Goal: Information Seeking & Learning: Check status

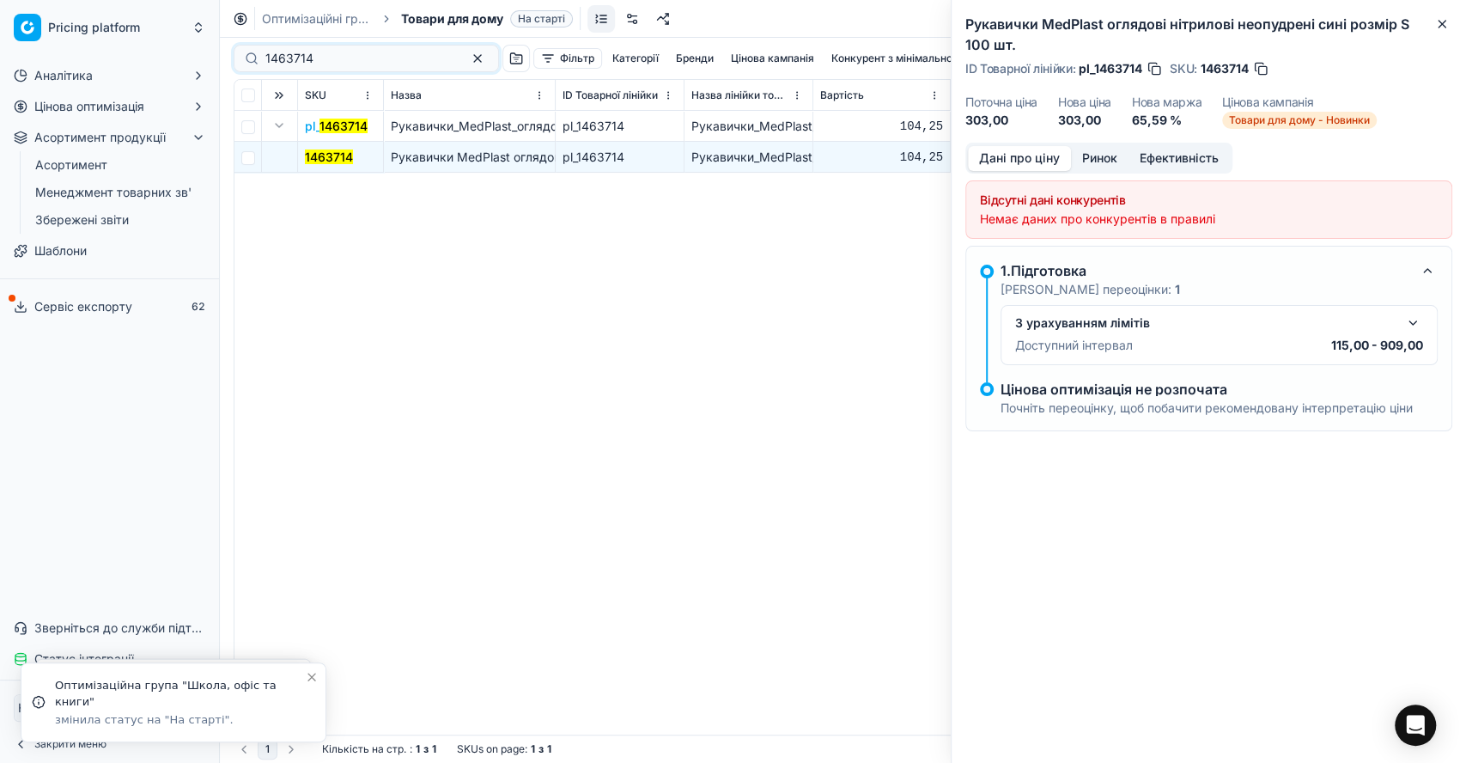
click at [238, 56] on div "1463714" at bounding box center [366, 58] width 265 height 27
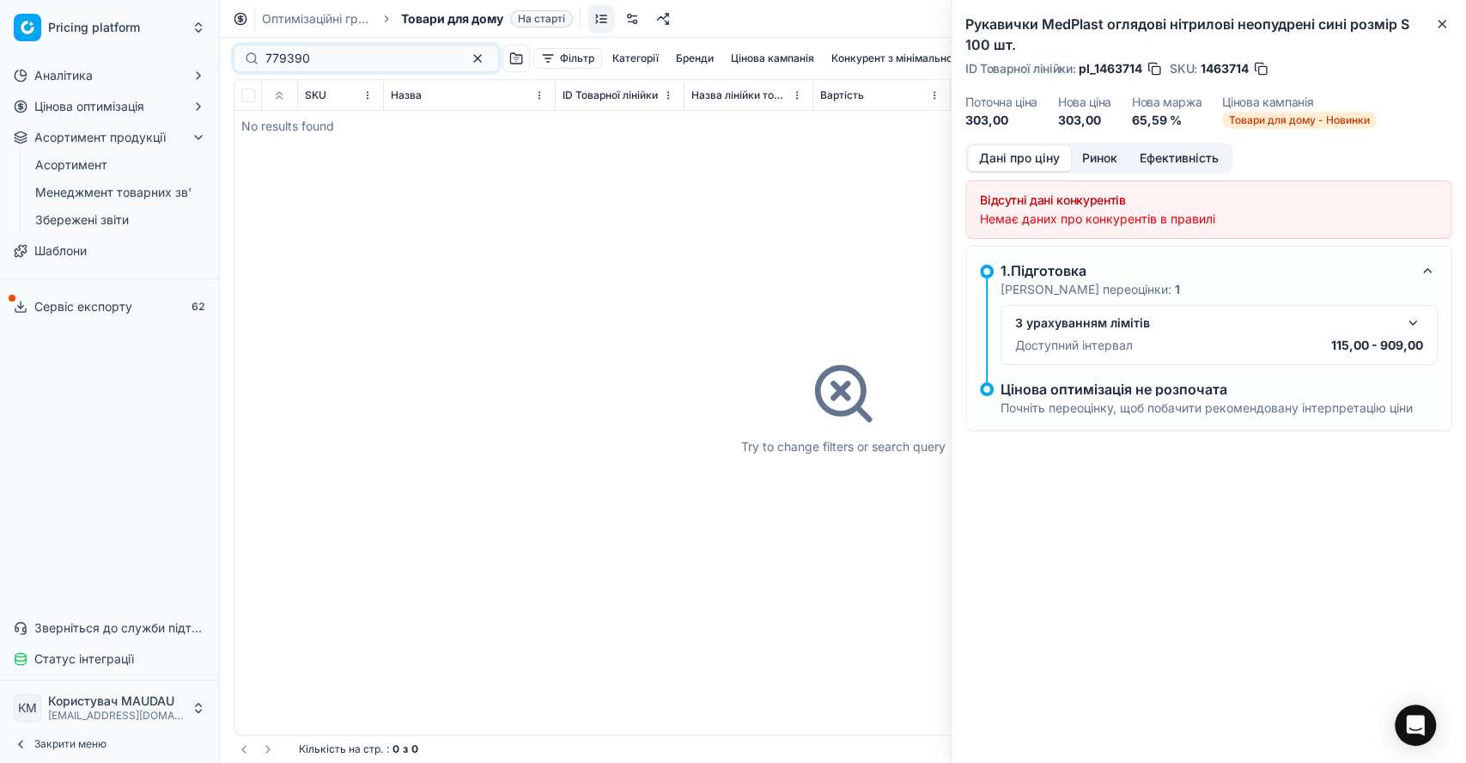
type input "779390"
drag, startPoint x: 220, startPoint y: 424, endPoint x: 0, endPoint y: 429, distance: 220.0
click at [0, 429] on div "Pricing platform Аналітика Цінова оптимізація Асортимент продукції Асортимент М…" at bounding box center [109, 381] width 219 height 763
click at [197, 113] on icon "button" at bounding box center [199, 107] width 14 height 14
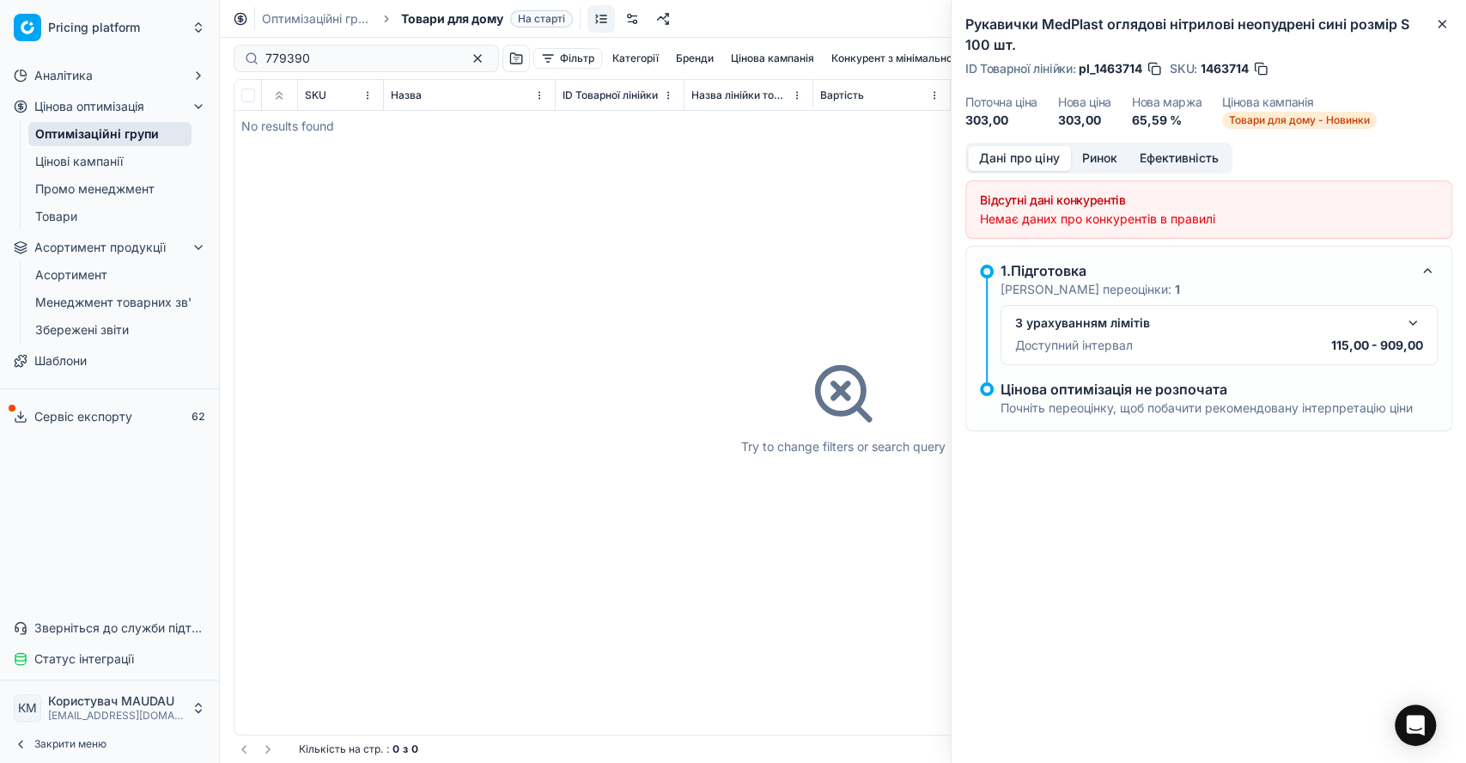
click at [197, 113] on icon "button" at bounding box center [199, 107] width 14 height 14
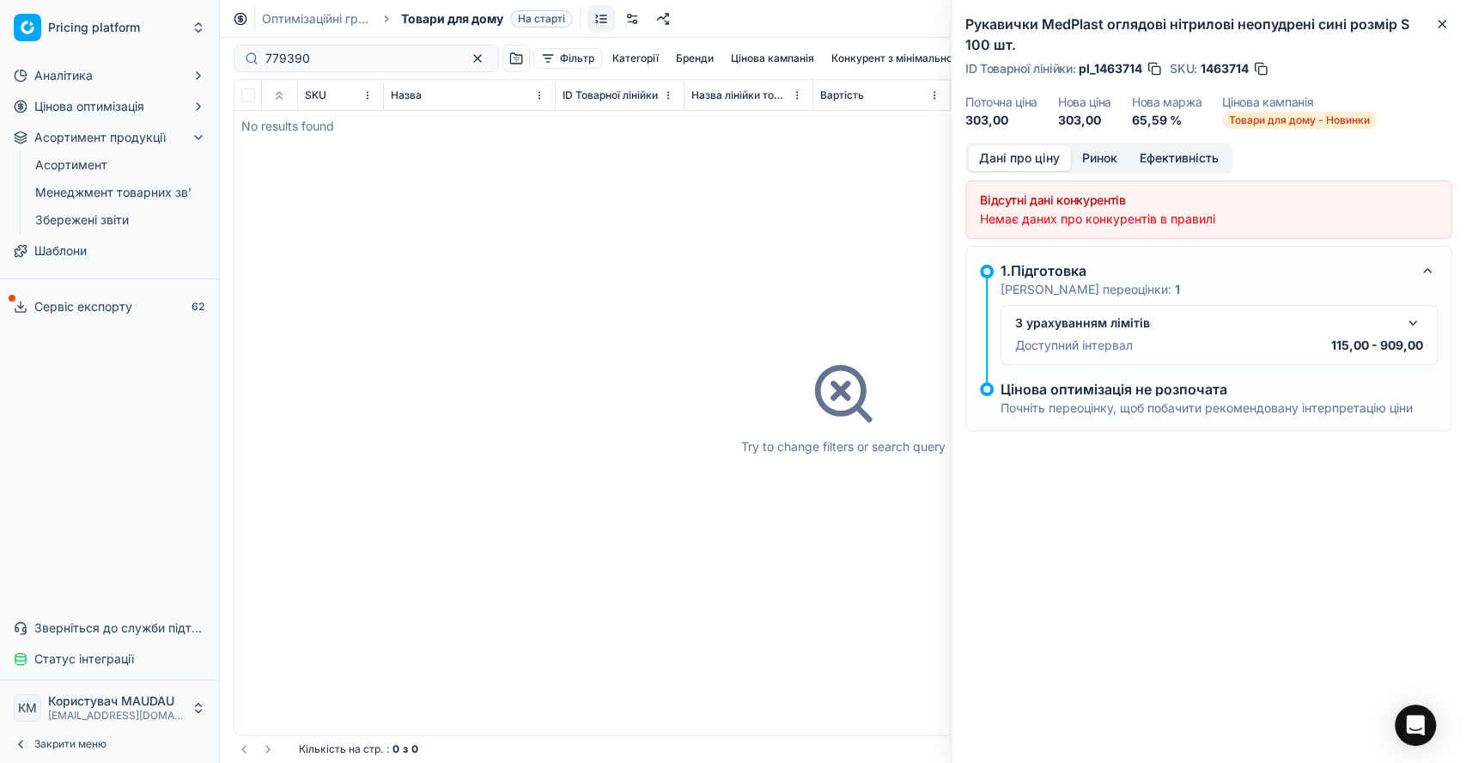
click at [197, 143] on icon "button" at bounding box center [199, 138] width 14 height 14
click at [200, 34] on html "Pricing platform Аналітика Цінова оптимізація Асортимент продукції Шаблони Серв…" at bounding box center [733, 381] width 1466 height 763
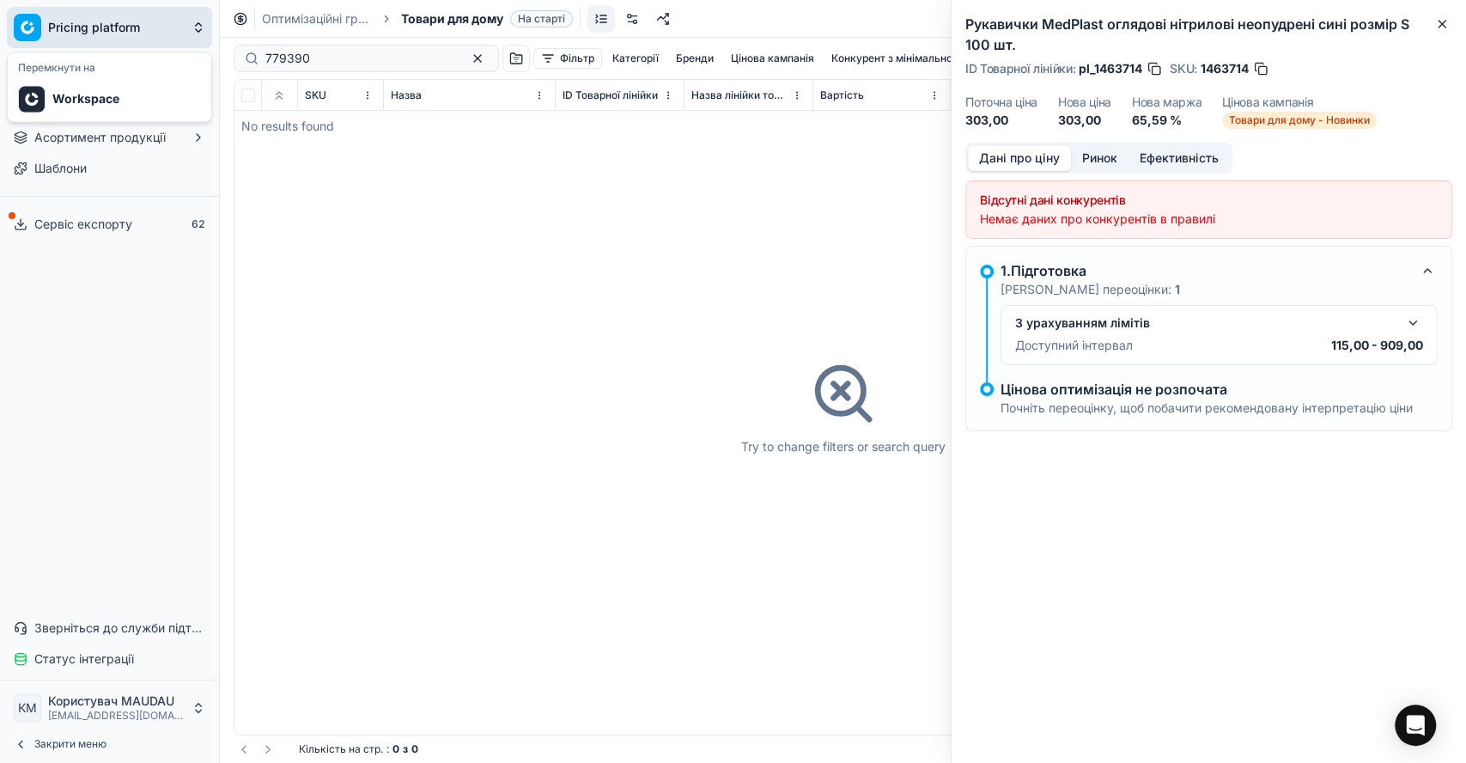
click at [196, 704] on html "Pricing platform Аналітика Цінова оптимізація Асортимент продукції Шаблони Серв…" at bounding box center [733, 381] width 1466 height 763
click at [439, 569] on div "Try to change filters or search query" at bounding box center [843, 407] width 1217 height 655
click at [194, 364] on div "Аналітика Цінова оптимізація Асортимент продукції Шаблони Сервіс експорту 62 Зв…" at bounding box center [109, 367] width 219 height 625
click at [289, 394] on div "Try to change filters or search query" at bounding box center [843, 407] width 1217 height 655
drag, startPoint x: 215, startPoint y: 463, endPoint x: 0, endPoint y: 444, distance: 215.6
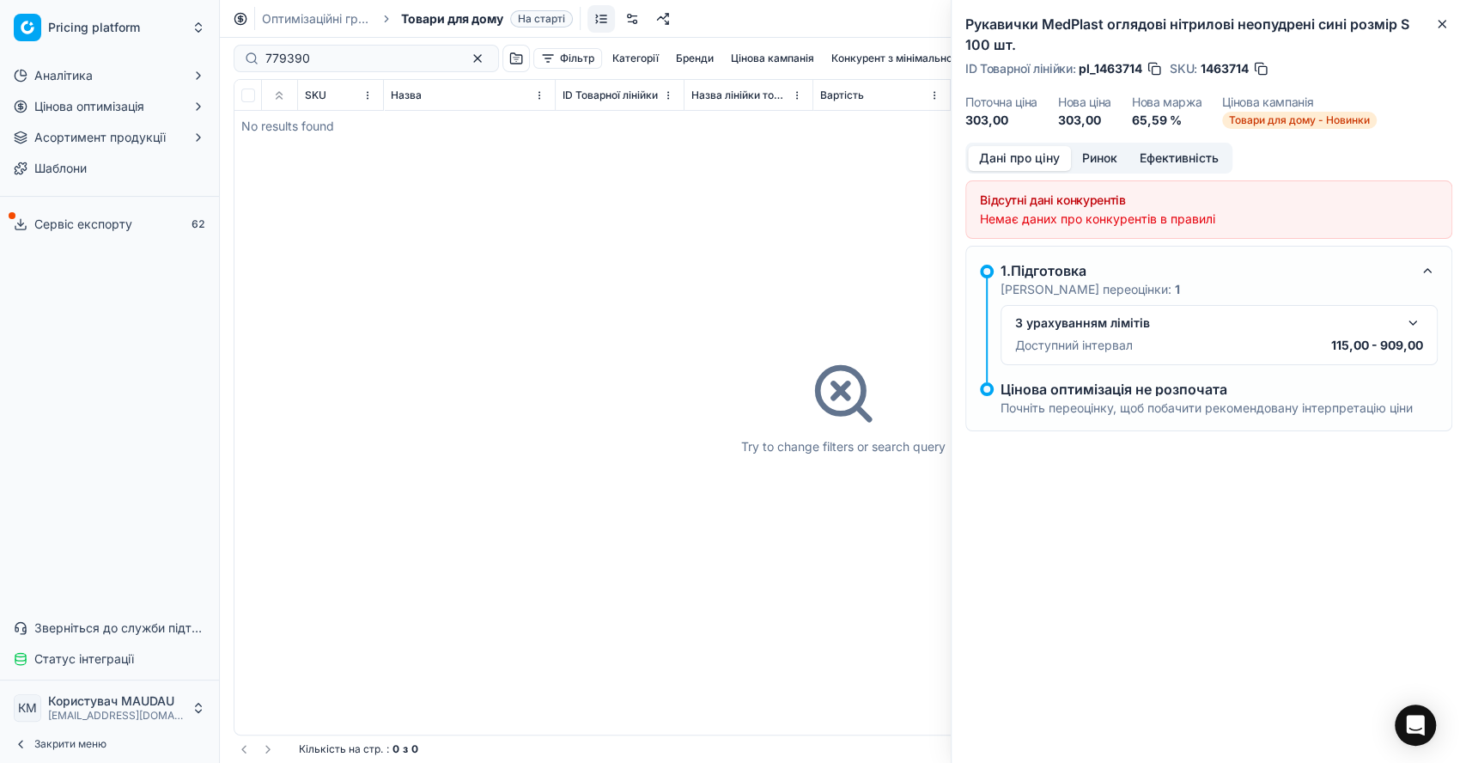
click at [0, 444] on div "Pricing platform Аналітика Цінова оптимізація Асортимент продукції Шаблони Серв…" at bounding box center [109, 381] width 219 height 763
click at [216, 451] on button "Toggle Sidebar" at bounding box center [219, 381] width 14 height 763
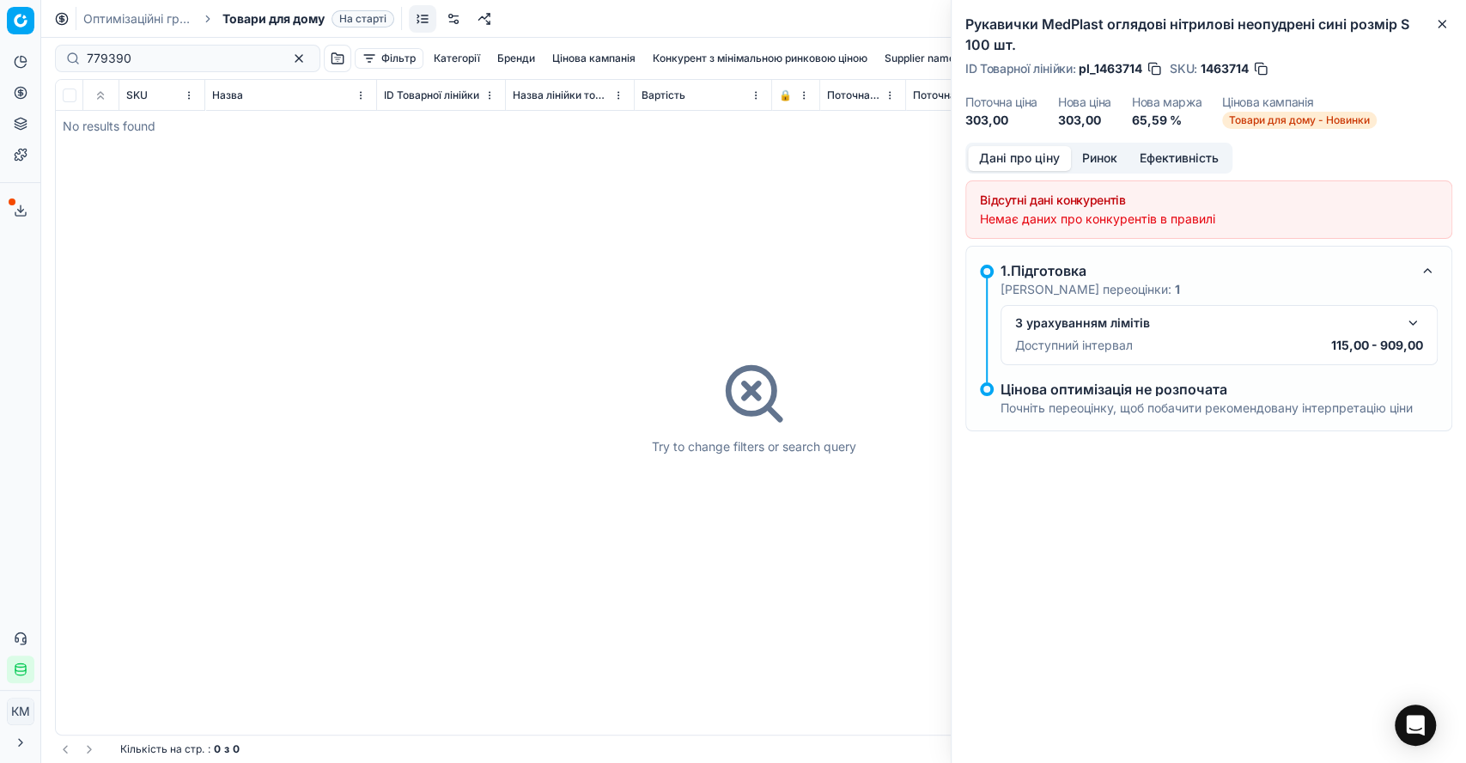
click at [17, 125] on icon at bounding box center [20, 125] width 11 height 3
click at [97, 157] on link "Асортимент" at bounding box center [165, 155] width 200 height 24
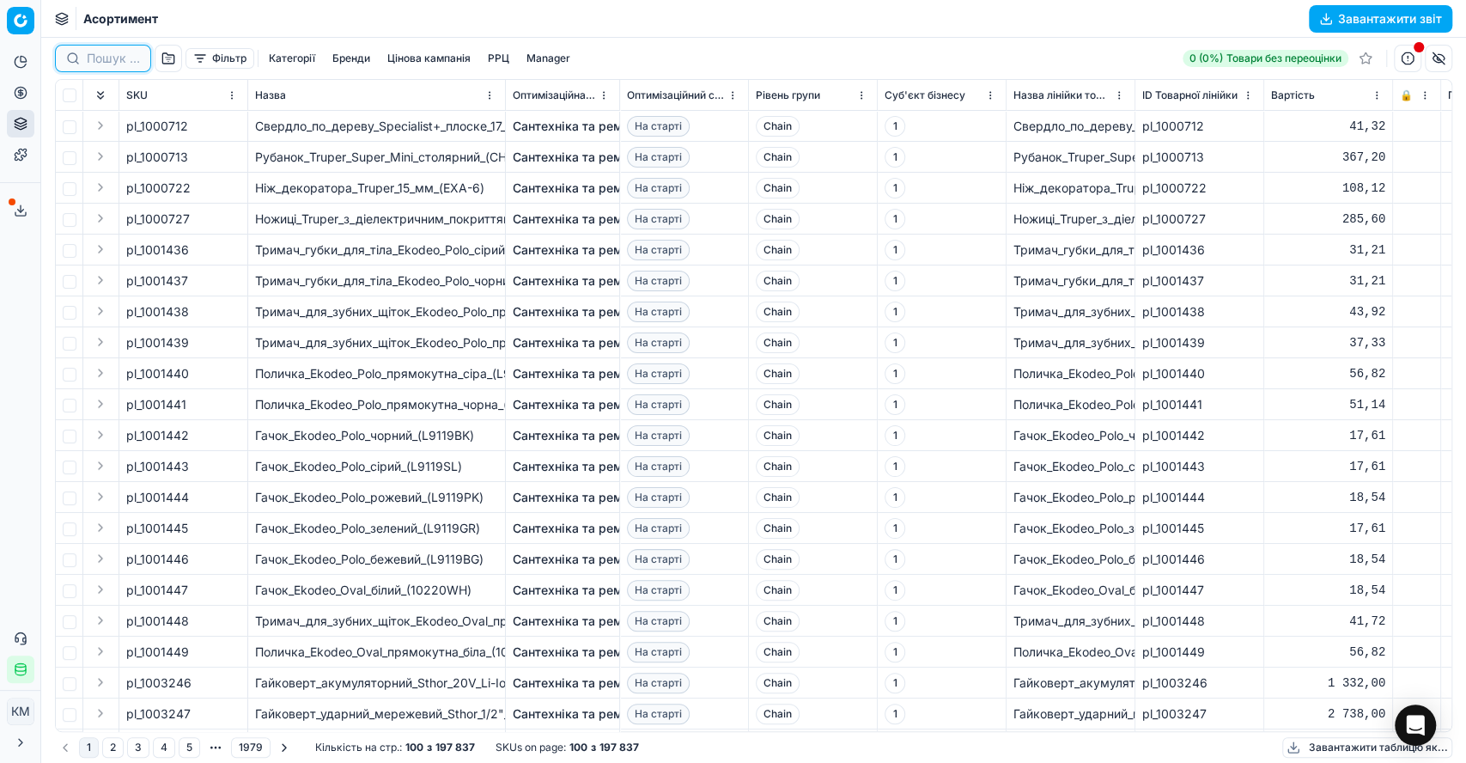
click at [99, 59] on input at bounding box center [113, 58] width 53 height 17
paste input "779390"
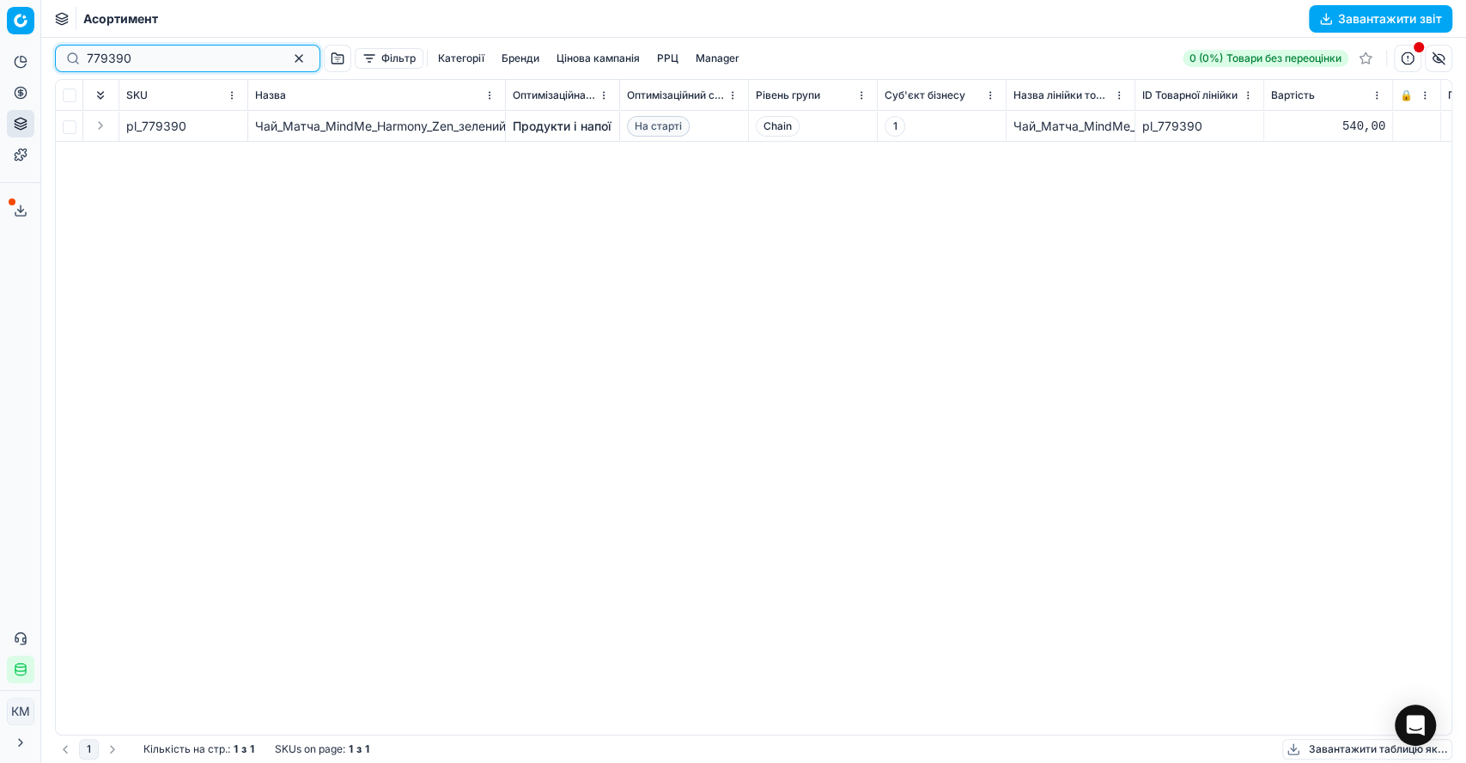
type input "779390"
click at [560, 123] on link "Продукти і напої" at bounding box center [562, 126] width 99 height 17
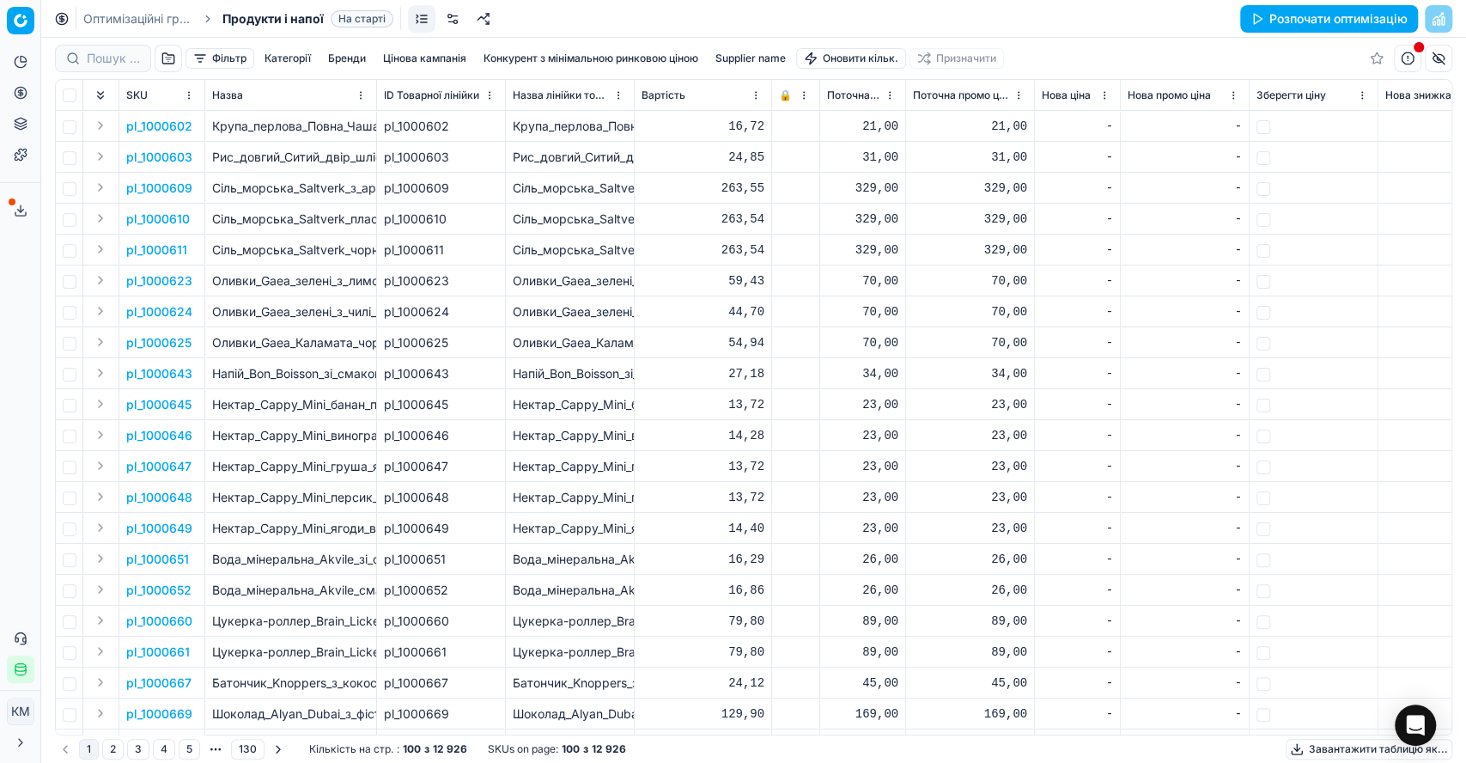
click at [108, 67] on div at bounding box center [103, 58] width 96 height 27
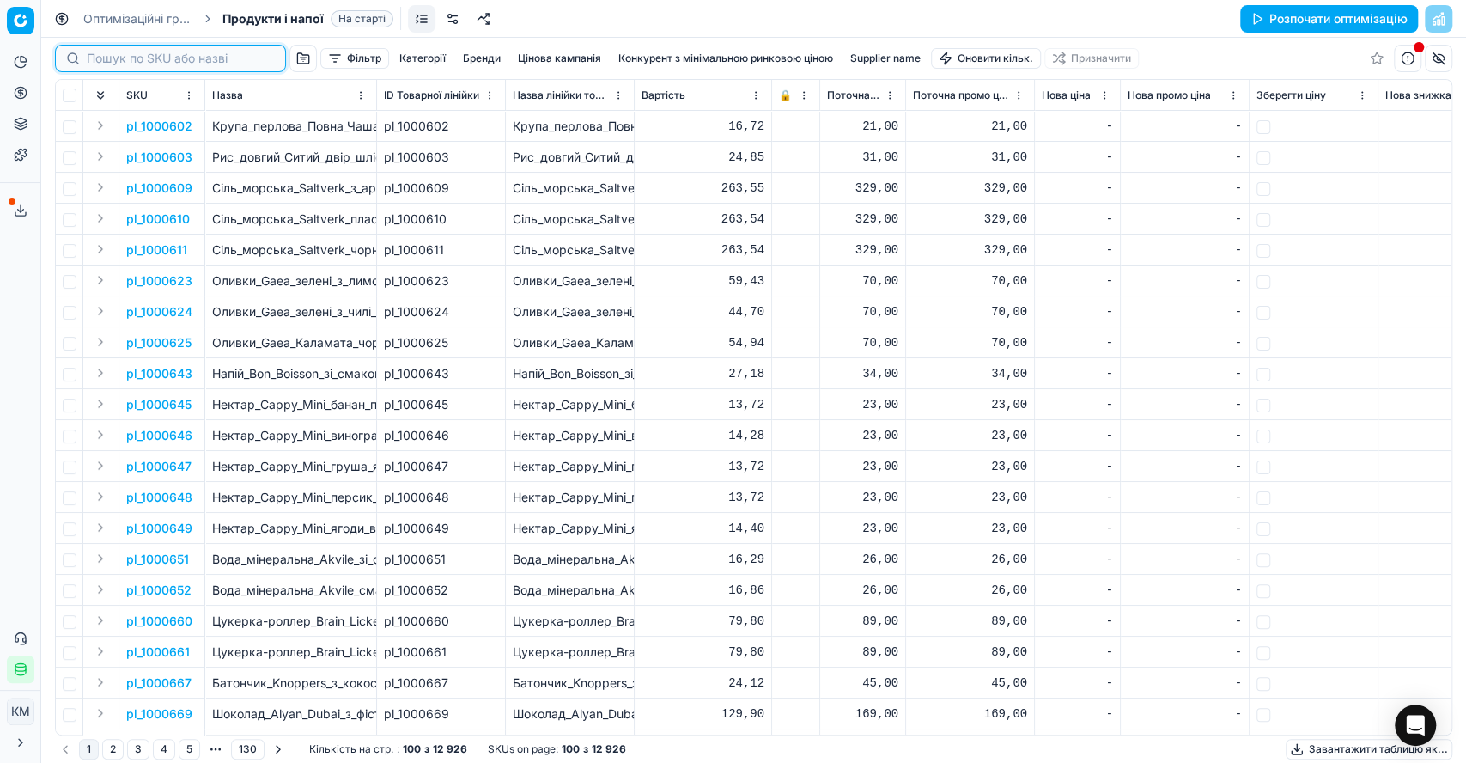
paste input "779390"
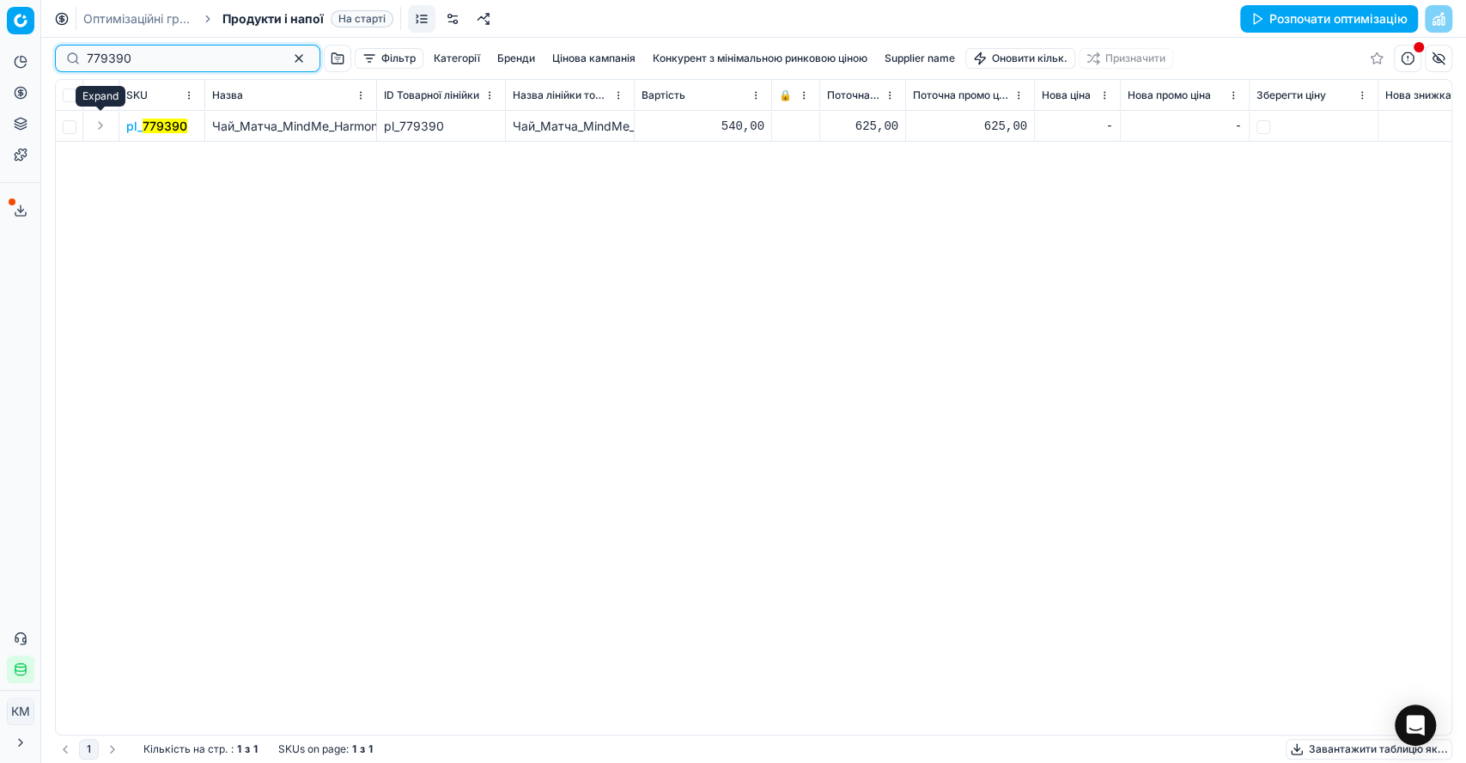
type input "779390"
click at [110, 130] on button "Expand" at bounding box center [100, 125] width 21 height 21
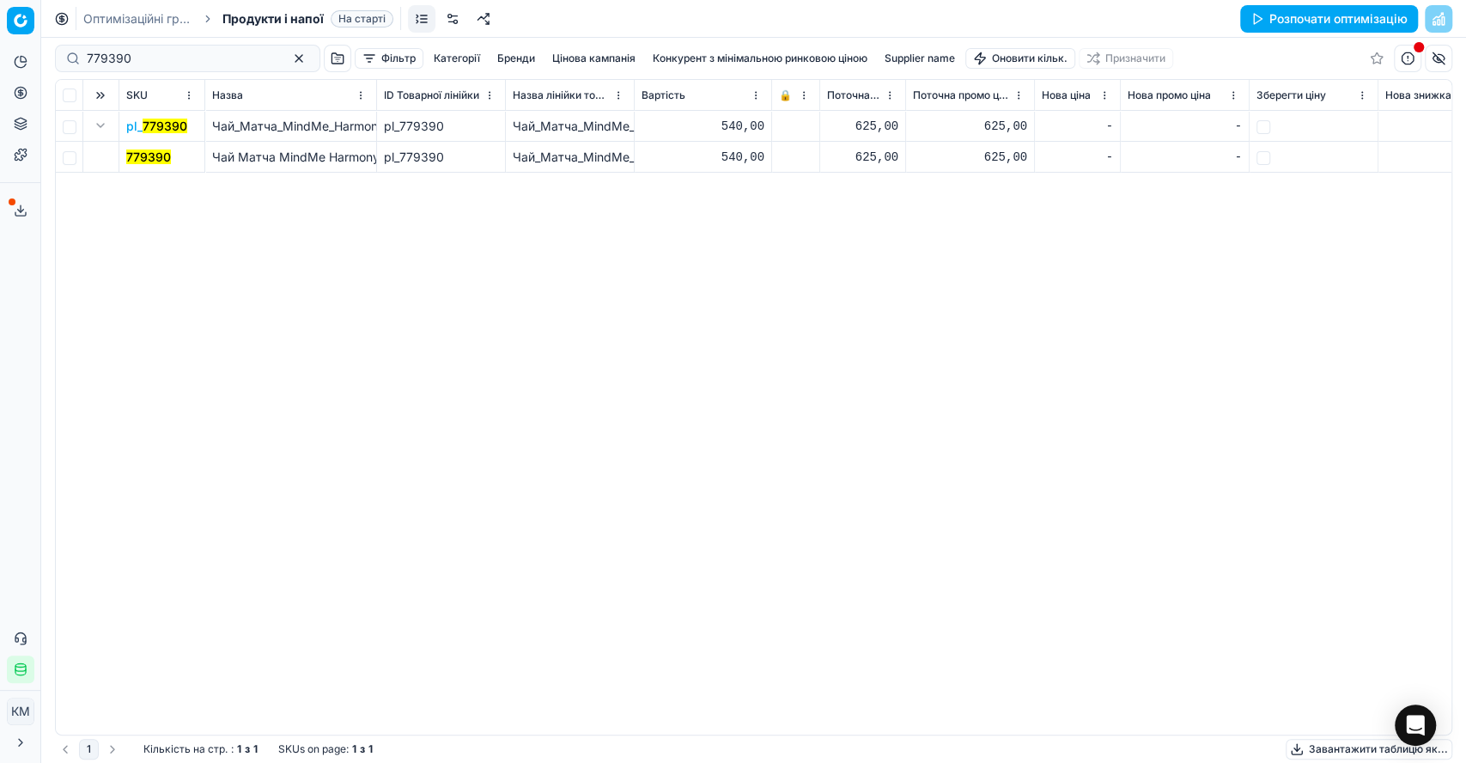
click at [144, 158] on mark "779390" at bounding box center [148, 156] width 45 height 15
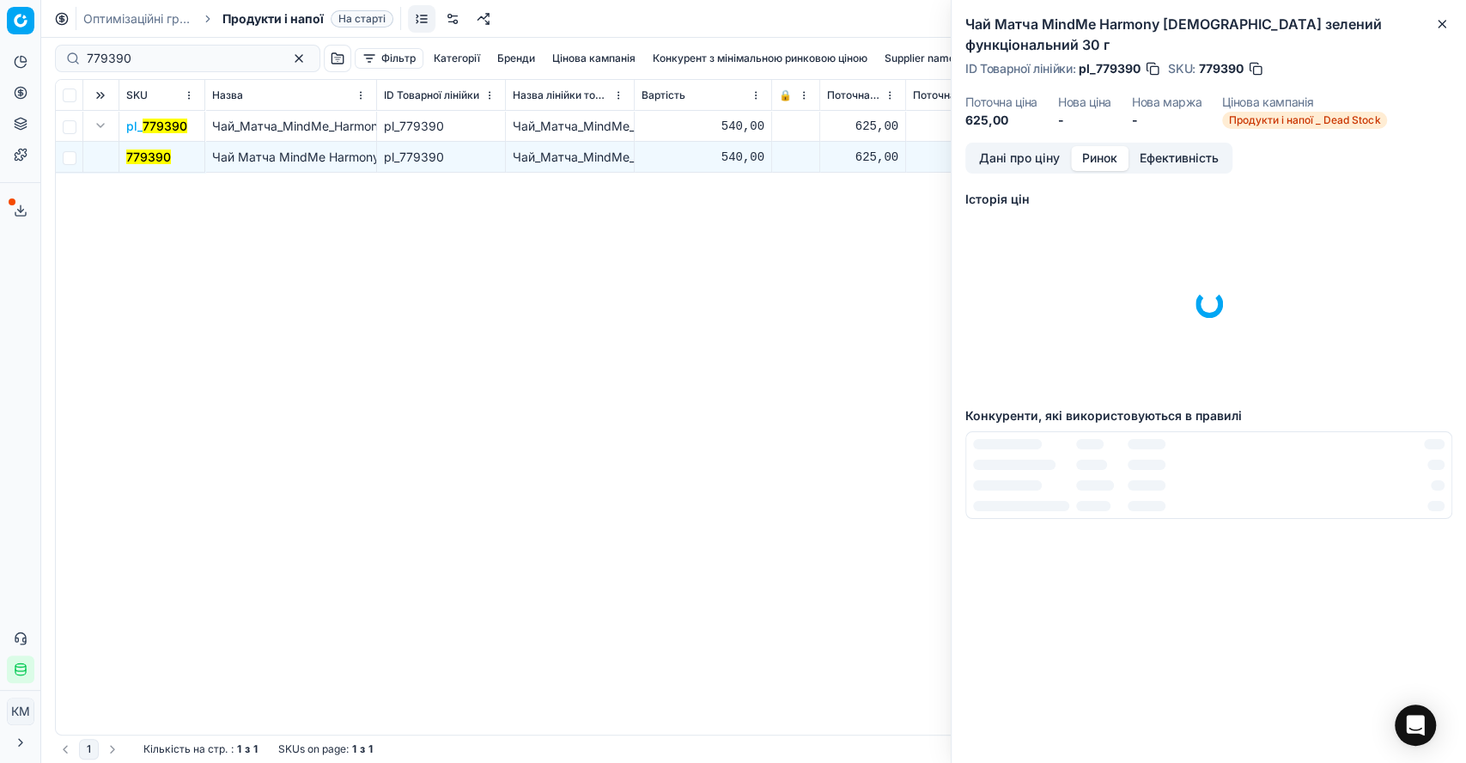
click at [1084, 146] on button "Ринок" at bounding box center [1100, 158] width 58 height 25
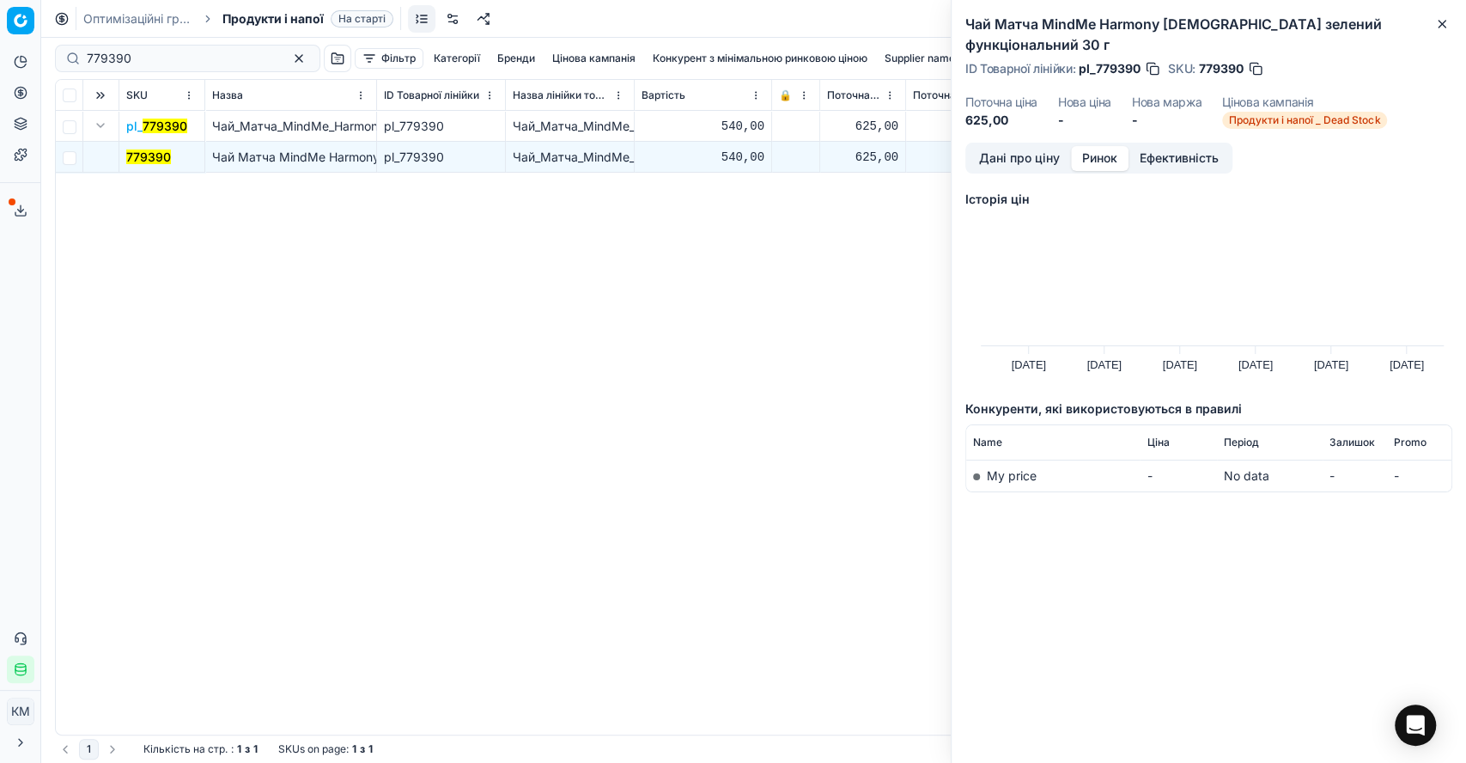
click at [1015, 146] on button "Дані про ціну" at bounding box center [1019, 158] width 103 height 25
